Goal: Task Accomplishment & Management: Use online tool/utility

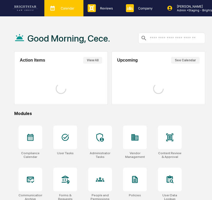
click at [56, 11] on icon at bounding box center [53, 8] width 8 height 8
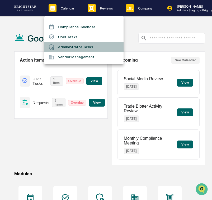
click at [65, 45] on li "Administrator Tasks" at bounding box center [83, 47] width 79 height 10
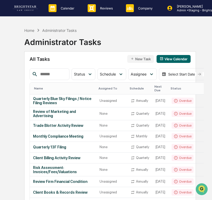
click at [85, 36] on div "Administrator Tasks" at bounding box center [62, 40] width 77 height 14
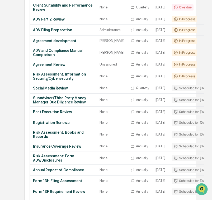
scroll to position [302, 0]
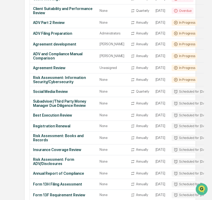
click at [16, 70] on div "Home Administrator Tasks Administrator Tasks All Tasks New Task View Calendar S…" at bounding box center [106, 86] width 191 height 726
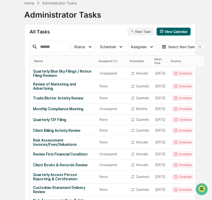
scroll to position [17, 0]
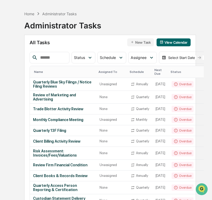
click at [141, 41] on button "New Task" at bounding box center [140, 42] width 27 height 8
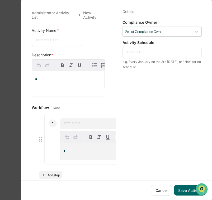
click at [54, 38] on textarea at bounding box center [57, 41] width 43 height 6
paste textarea "**********"
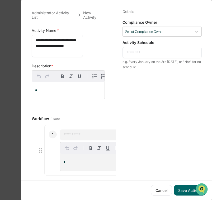
type textarea "**********"
click at [69, 89] on p "*" at bounding box center [68, 91] width 66 height 4
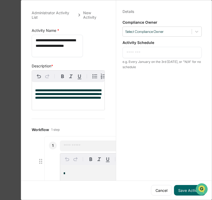
click at [87, 149] on input "text" at bounding box center [101, 145] width 75 height 5
paste input "**********"
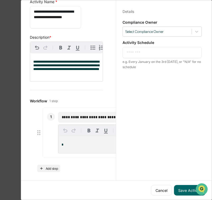
scroll to position [35, 2]
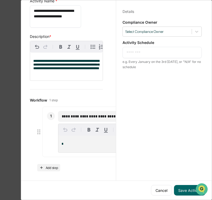
type input "**********"
click at [90, 146] on p "*" at bounding box center [139, 144] width 157 height 4
click at [158, 29] on div at bounding box center [157, 31] width 64 height 5
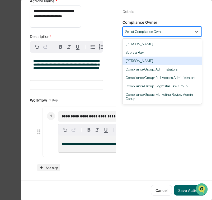
click at [153, 59] on div "[PERSON_NAME]" at bounding box center [161, 61] width 79 height 8
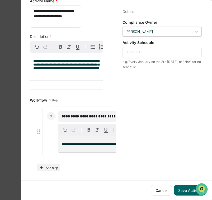
click at [158, 57] on div "* ​" at bounding box center [161, 52] width 79 height 11
click at [158, 53] on textarea at bounding box center [161, 53] width 71 height 6
paste textarea "**********"
type textarea "**********"
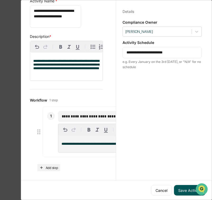
click at [178, 190] on button "Save Activity" at bounding box center [189, 190] width 31 height 11
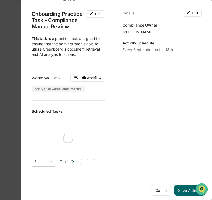
scroll to position [53, 0]
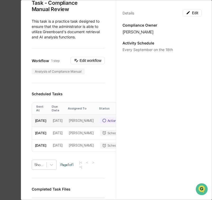
click at [64, 118] on td "[DATE]" at bounding box center [58, 121] width 16 height 12
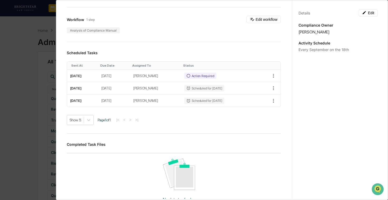
scroll to position [34, 0]
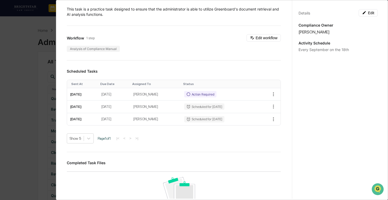
click at [39, 54] on div "Administrator Activity List Onboarding Practice Task - Compliance Manual Review…" at bounding box center [194, 100] width 388 height 200
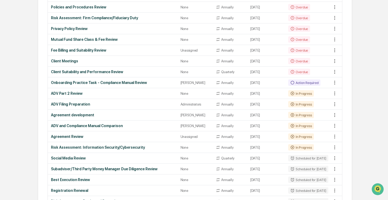
scroll to position [244, 0]
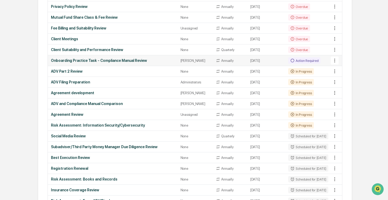
click at [162, 64] on td "Onboarding Practice Task - Compliance Manual Review" at bounding box center [112, 60] width 129 height 11
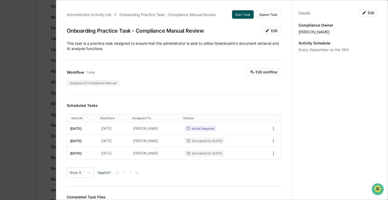
click at [211, 15] on button "Start Task" at bounding box center [243, 14] width 22 height 8
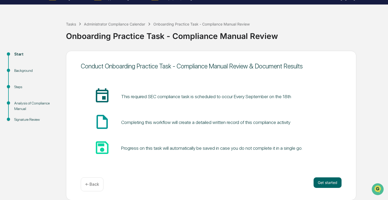
scroll to position [12, 0]
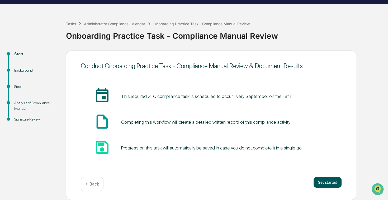
click at [211, 181] on button "Get started" at bounding box center [327, 182] width 28 height 11
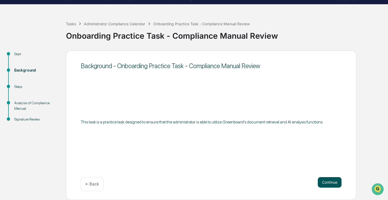
click at [211, 181] on button "Continue" at bounding box center [329, 182] width 24 height 11
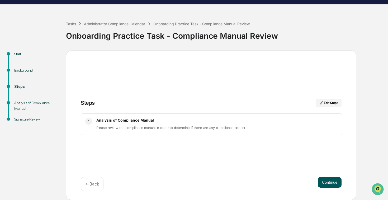
click at [211, 181] on button "Continue" at bounding box center [329, 182] width 24 height 11
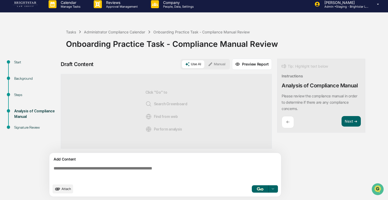
scroll to position [4, 0]
click at [201, 173] on textarea at bounding box center [165, 173] width 229 height 19
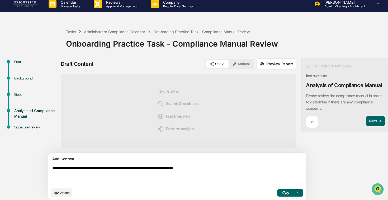
type textarea "**********"
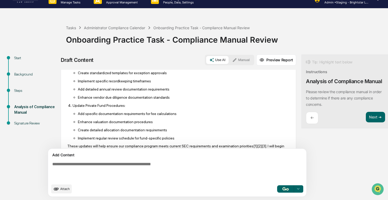
scroll to position [356, 0]
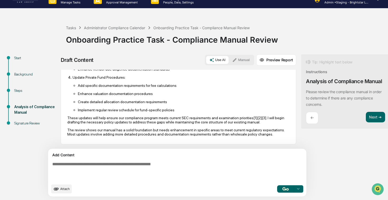
click at [121, 162] on textarea at bounding box center [164, 171] width 229 height 23
type textarea "**********"
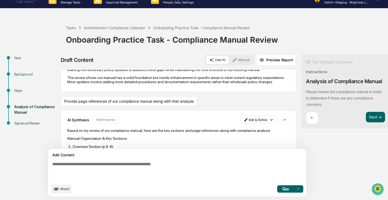
scroll to position [0, 0]
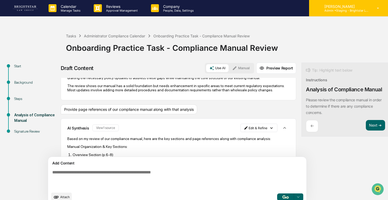
click at [211, 17] on div "Calendar Manage Tasks Reviews Approval Management Company People, Data, Setting…" at bounding box center [194, 104] width 388 height 209
click at [211, 11] on p "Admin • Staging - Brightstar Law Group" at bounding box center [344, 11] width 49 height 4
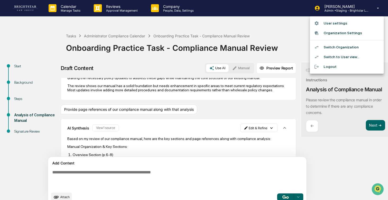
click at [211, 47] on li "Switch Organization" at bounding box center [347, 47] width 74 height 10
